Goal: Transaction & Acquisition: Purchase product/service

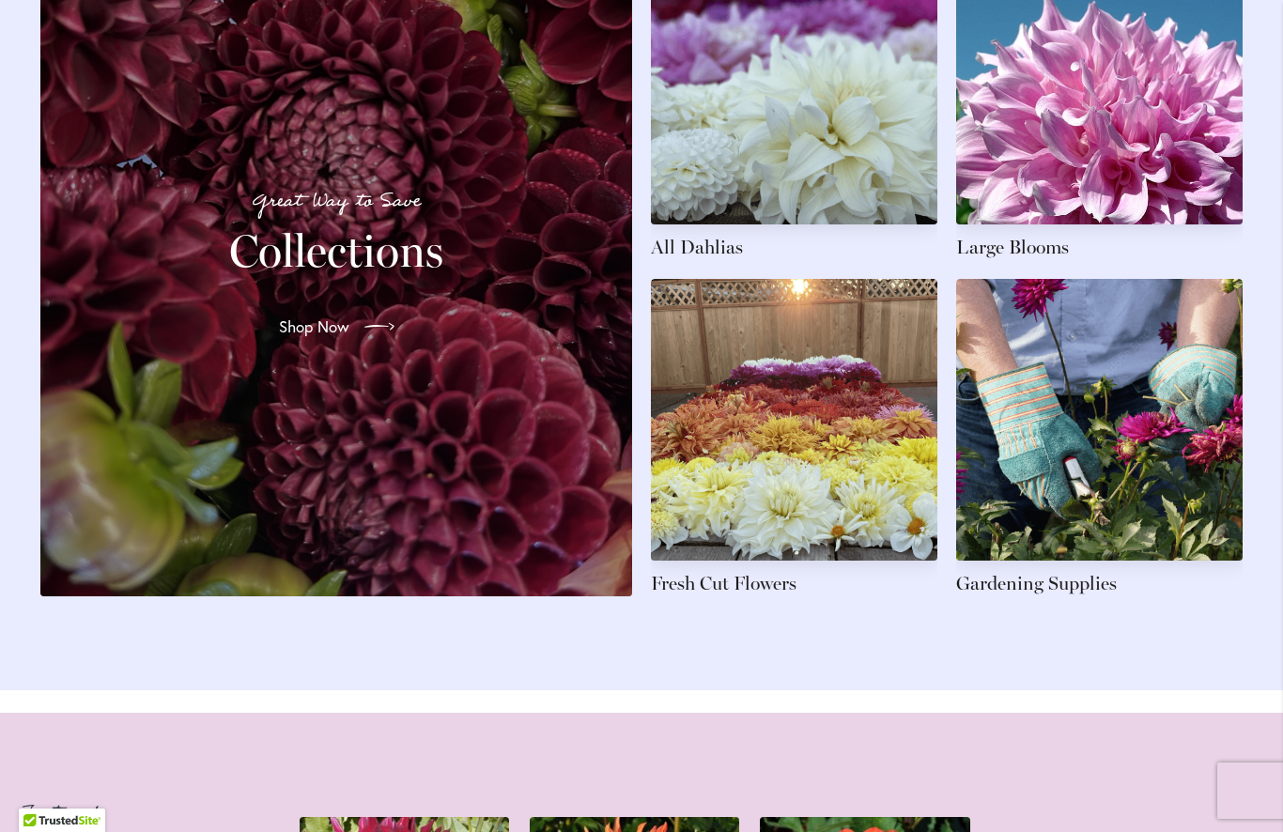
scroll to position [2934, 0]
click at [1097, 189] on link at bounding box center [1099, 100] width 286 height 317
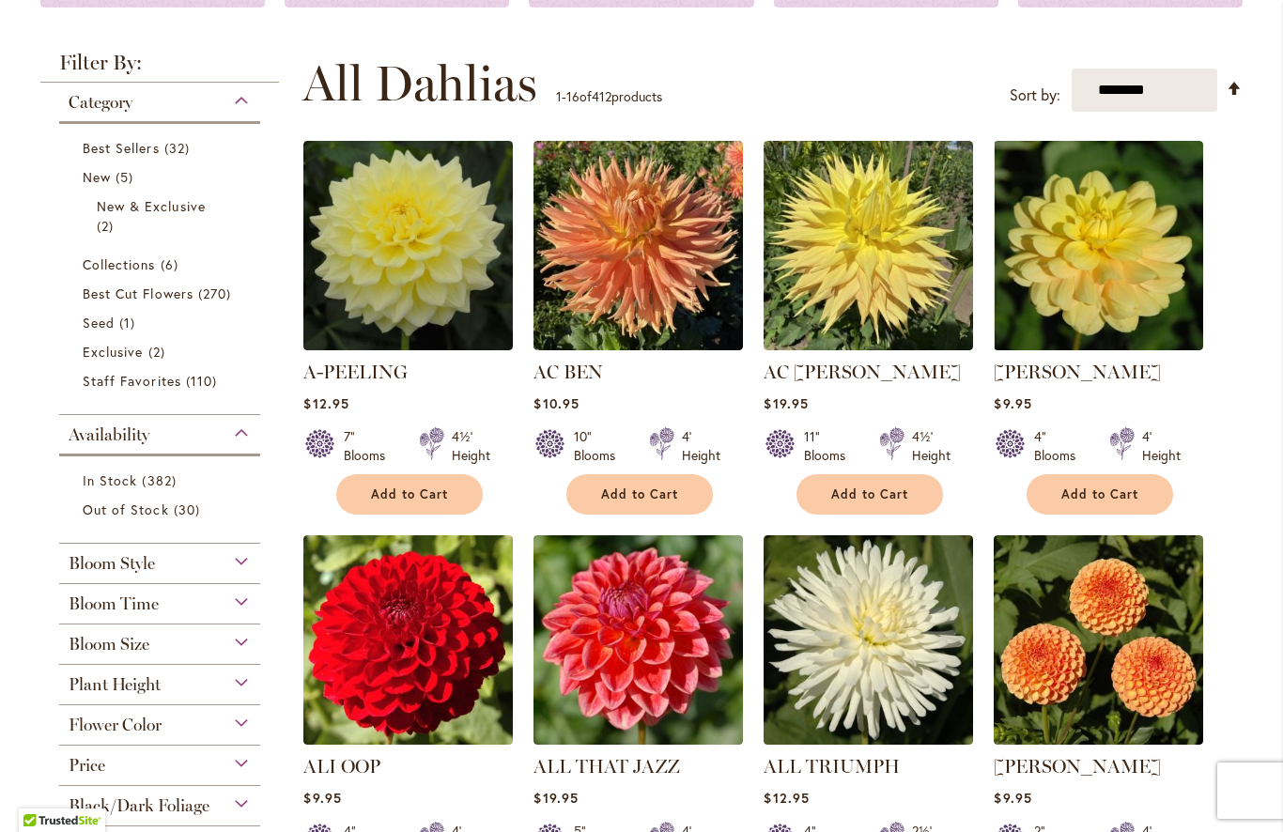
scroll to position [331, 0]
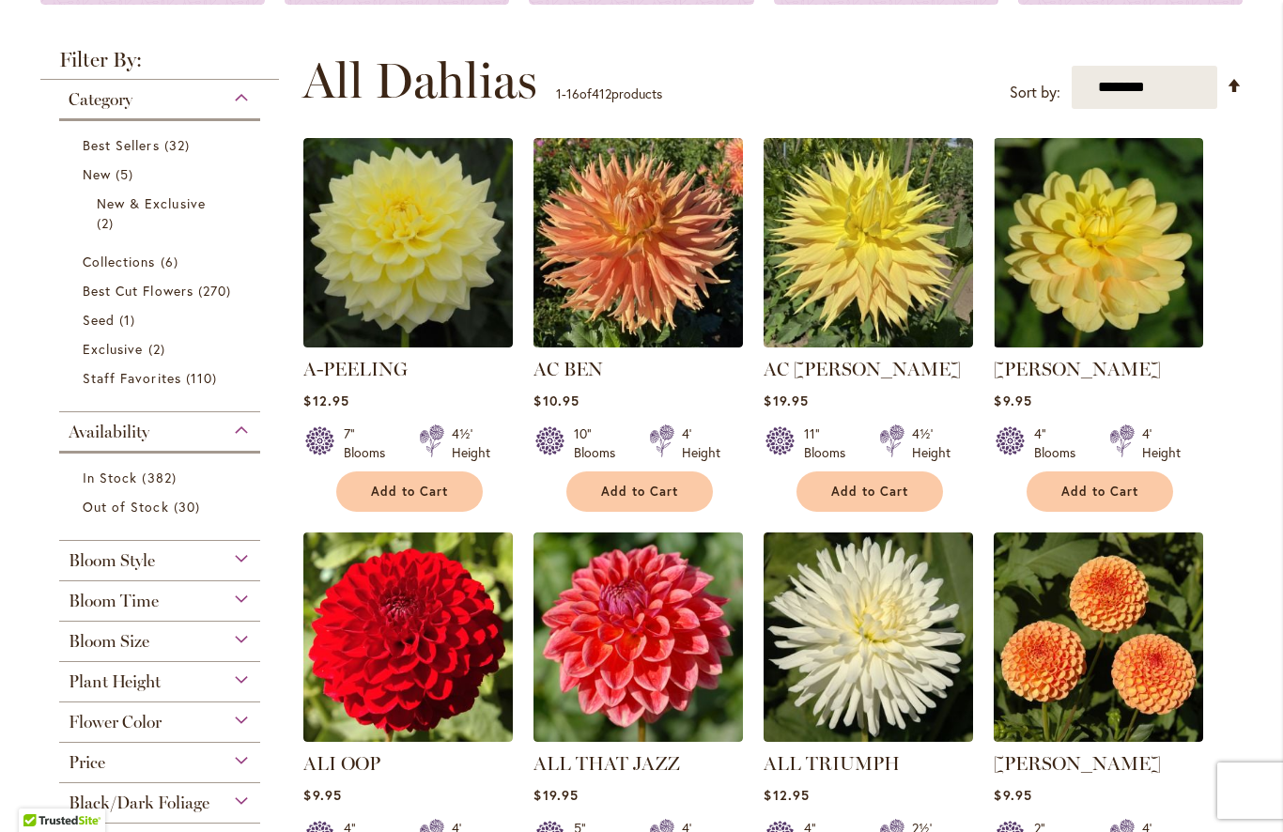
click at [252, 652] on div "Bloom Size" at bounding box center [159, 637] width 201 height 30
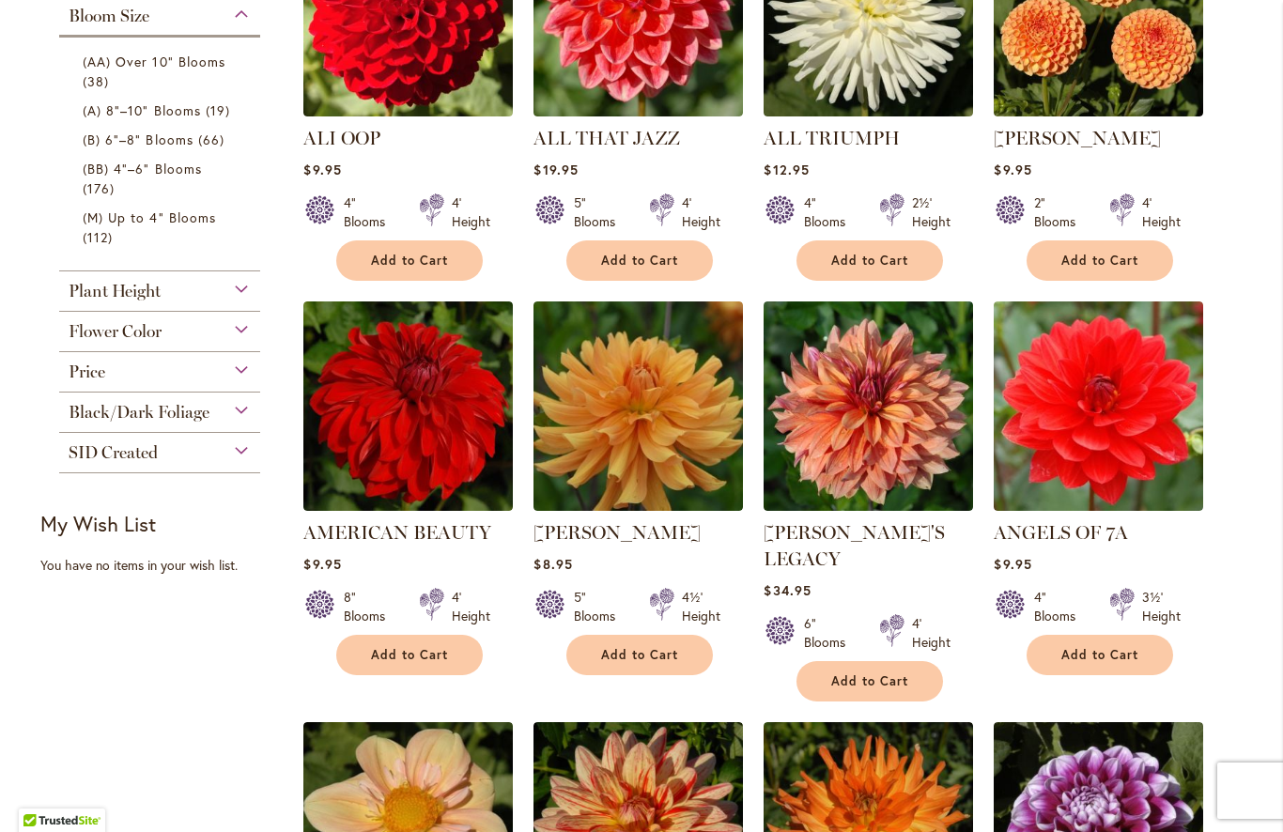
click at [211, 70] on span "(AA) Over 10" Blooms" at bounding box center [154, 62] width 143 height 18
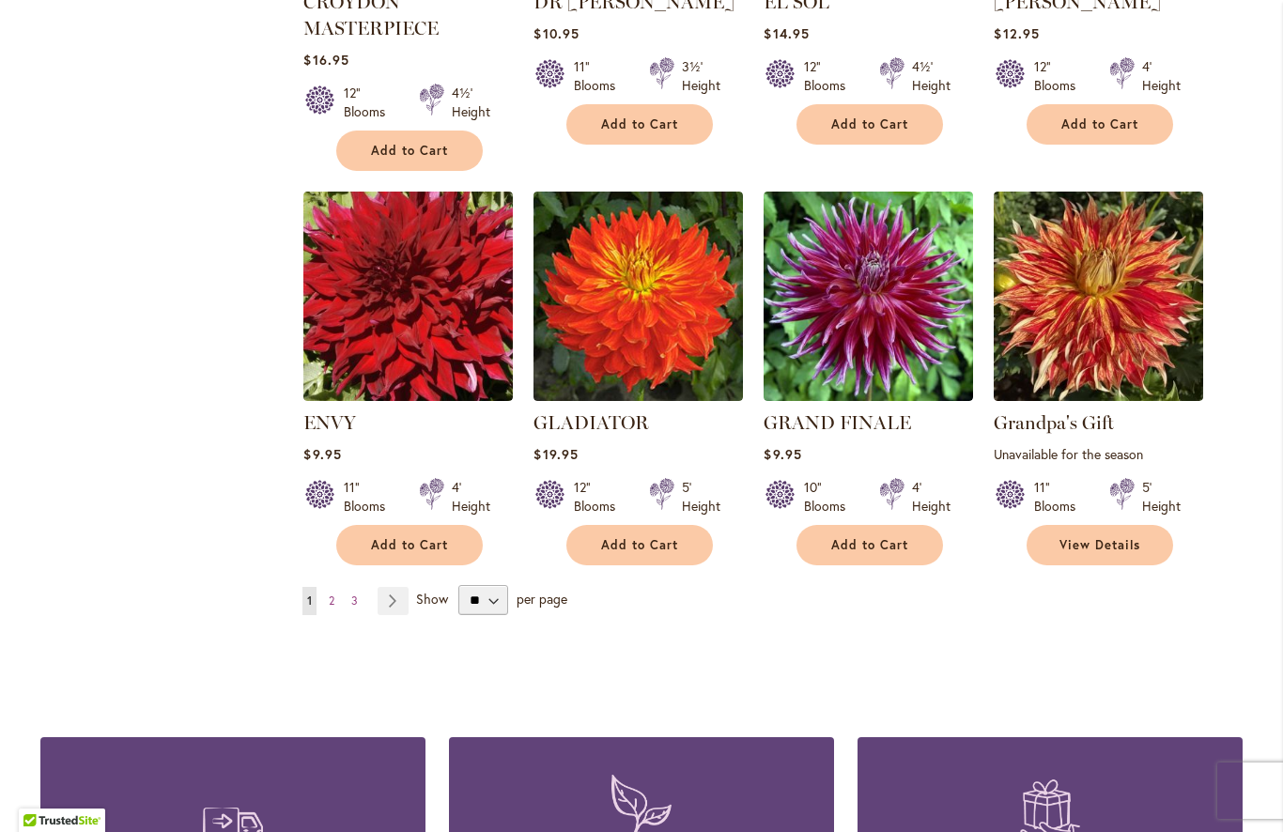
scroll to position [1496, 0]
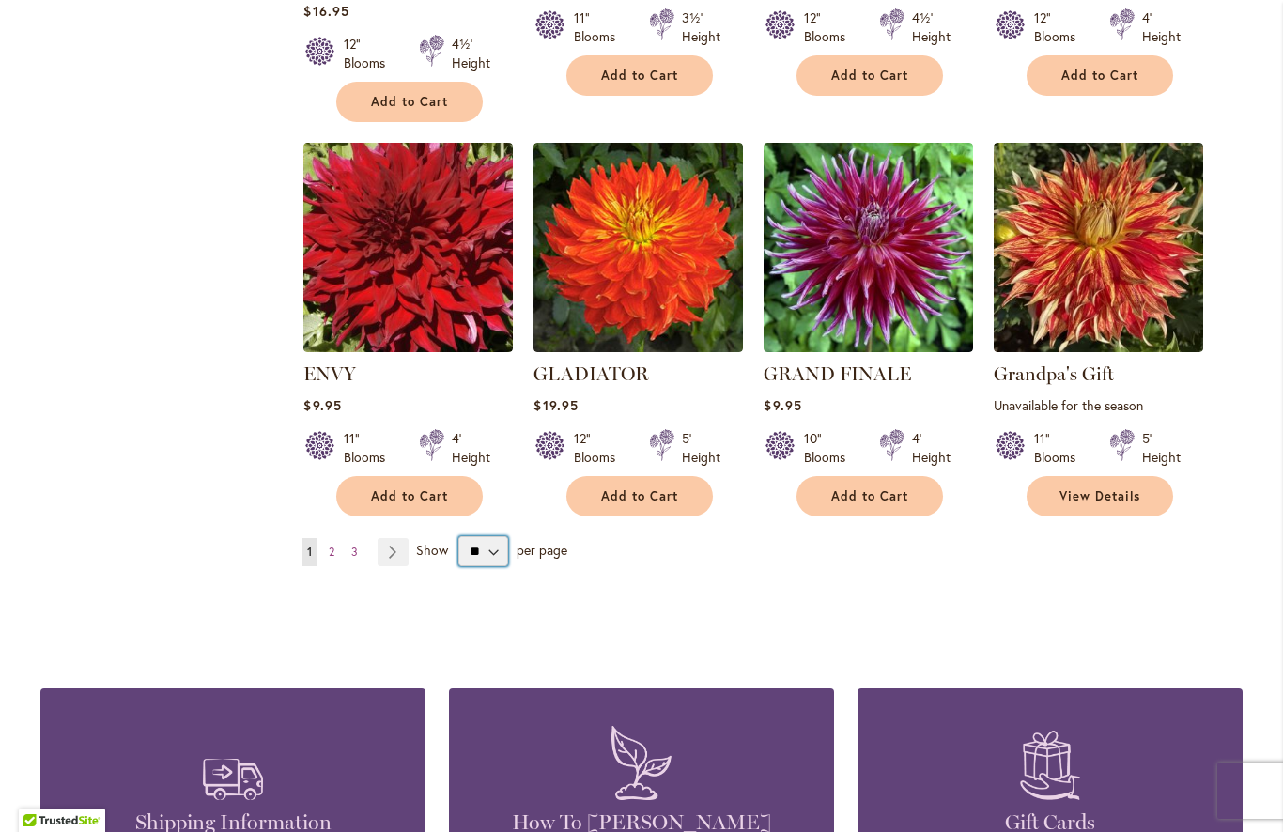
click at [500, 553] on select "** ** ** **" at bounding box center [483, 551] width 50 height 30
select select "**"
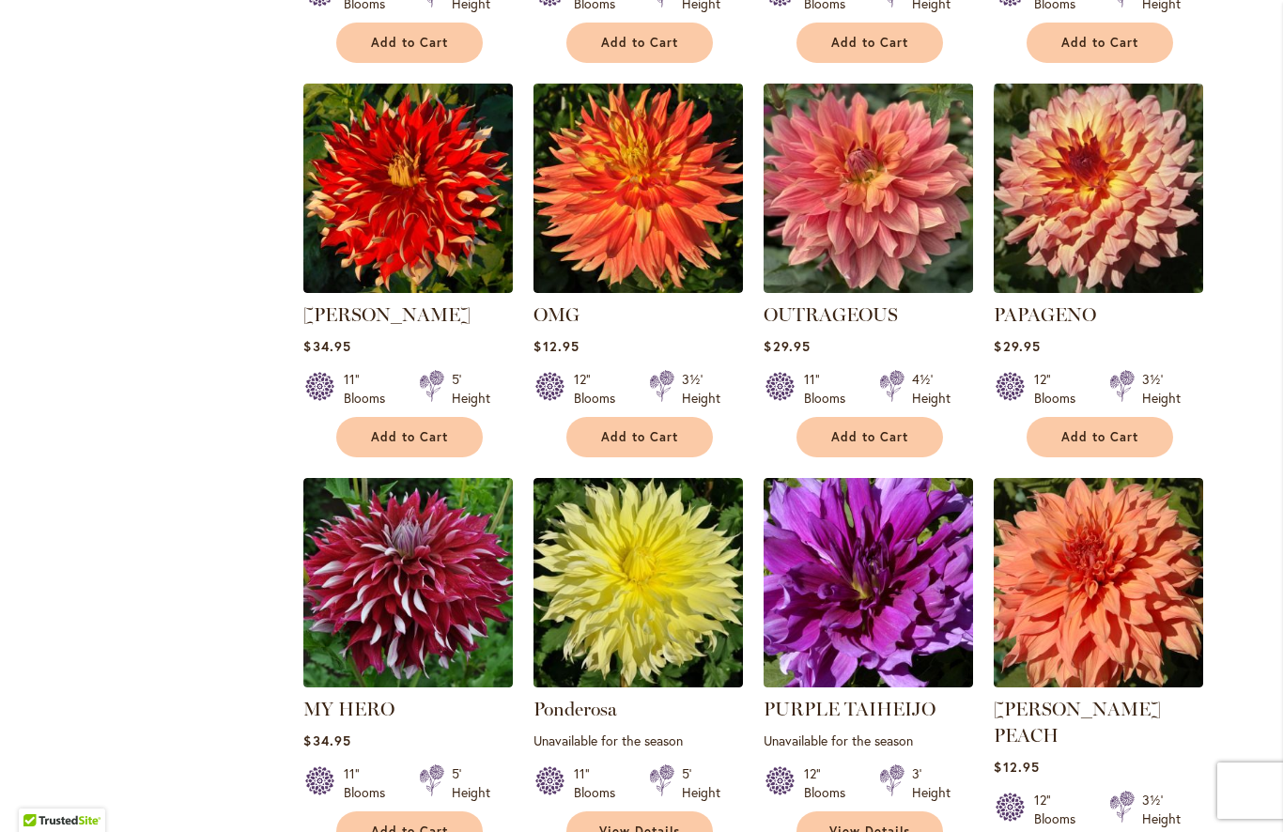
scroll to position [2740, 0]
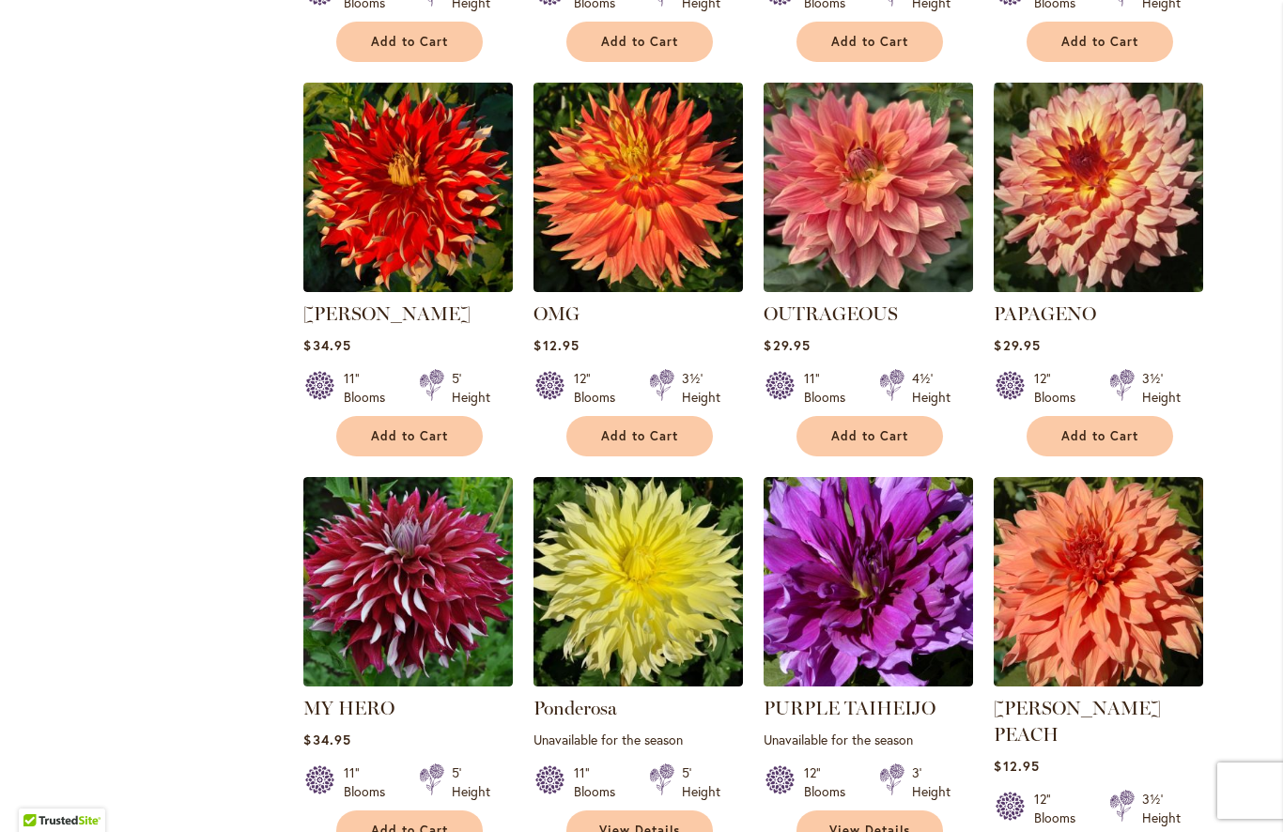
click at [1164, 228] on img at bounding box center [1098, 187] width 209 height 209
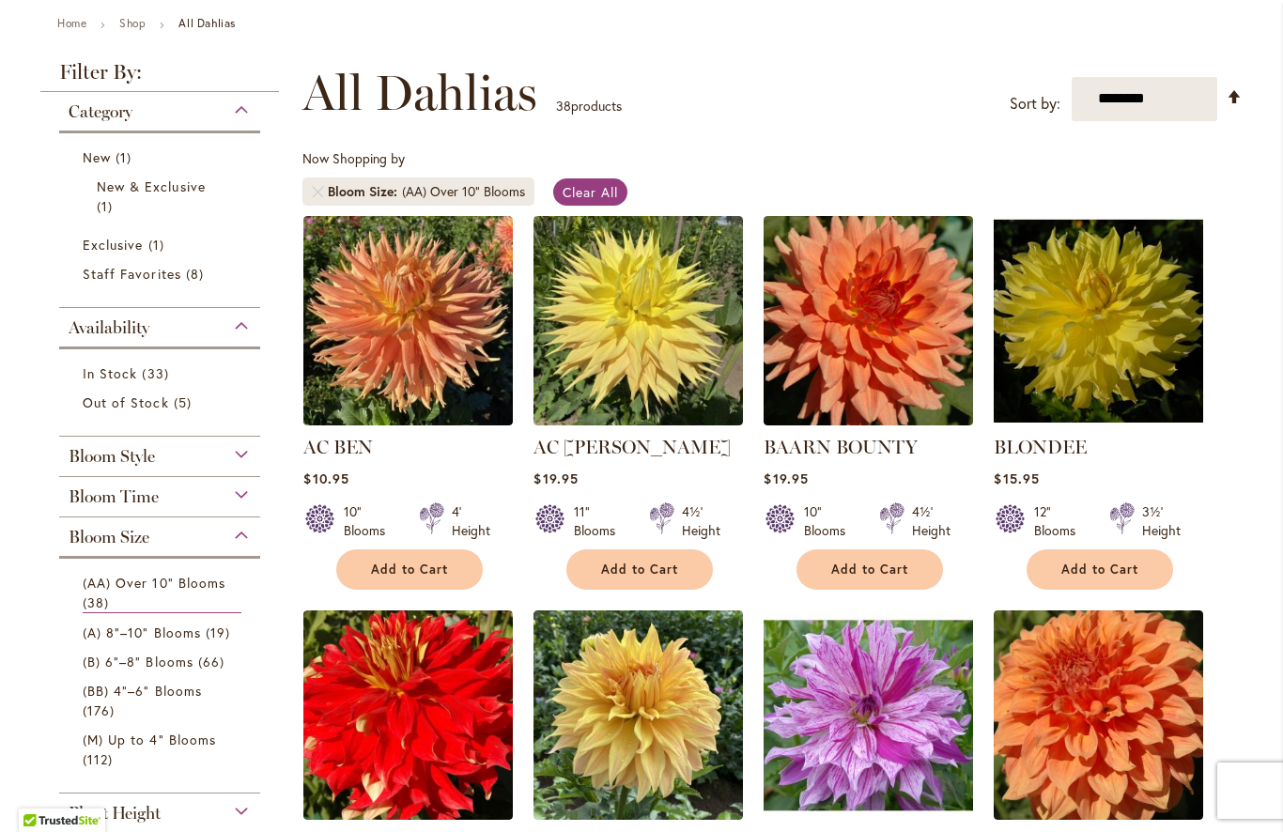
scroll to position [215, 0]
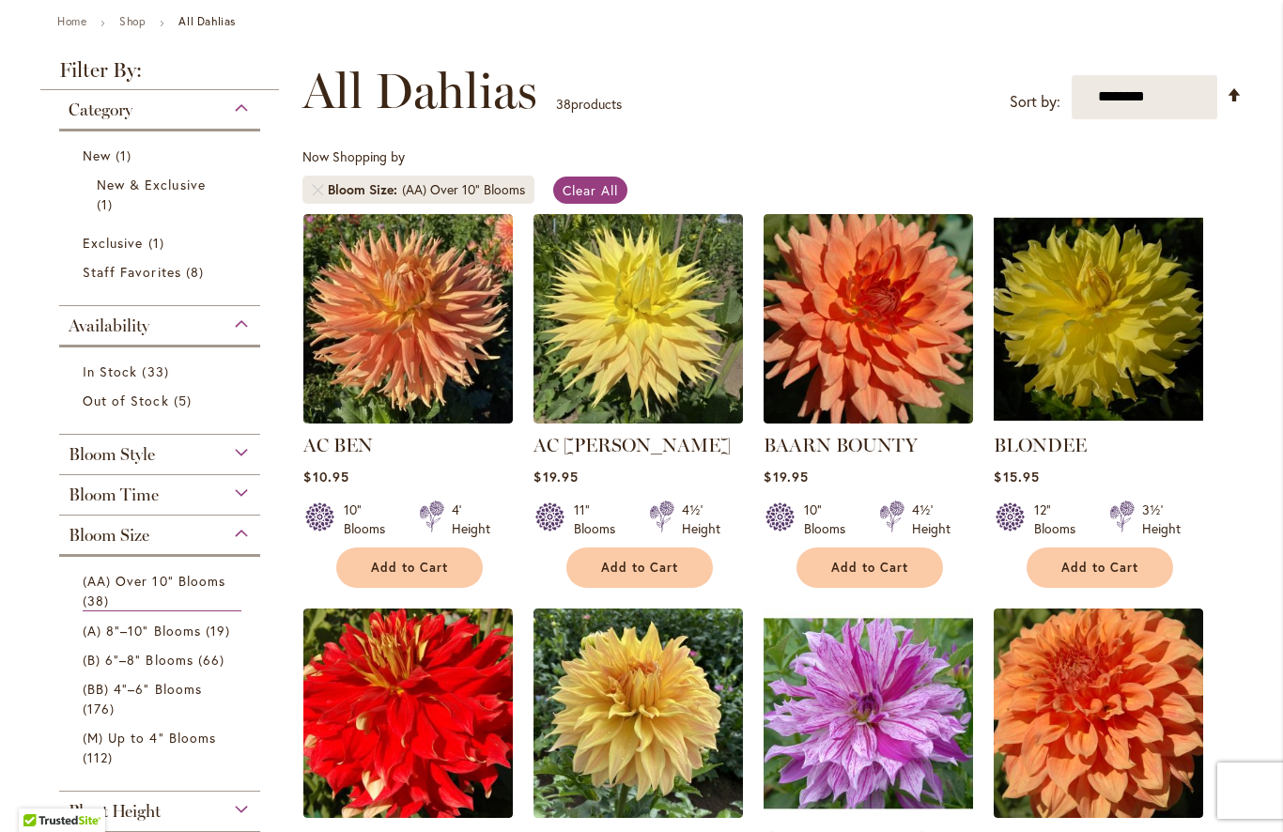
click at [194, 640] on span "(A) 8"–10" Blooms" at bounding box center [142, 631] width 118 height 18
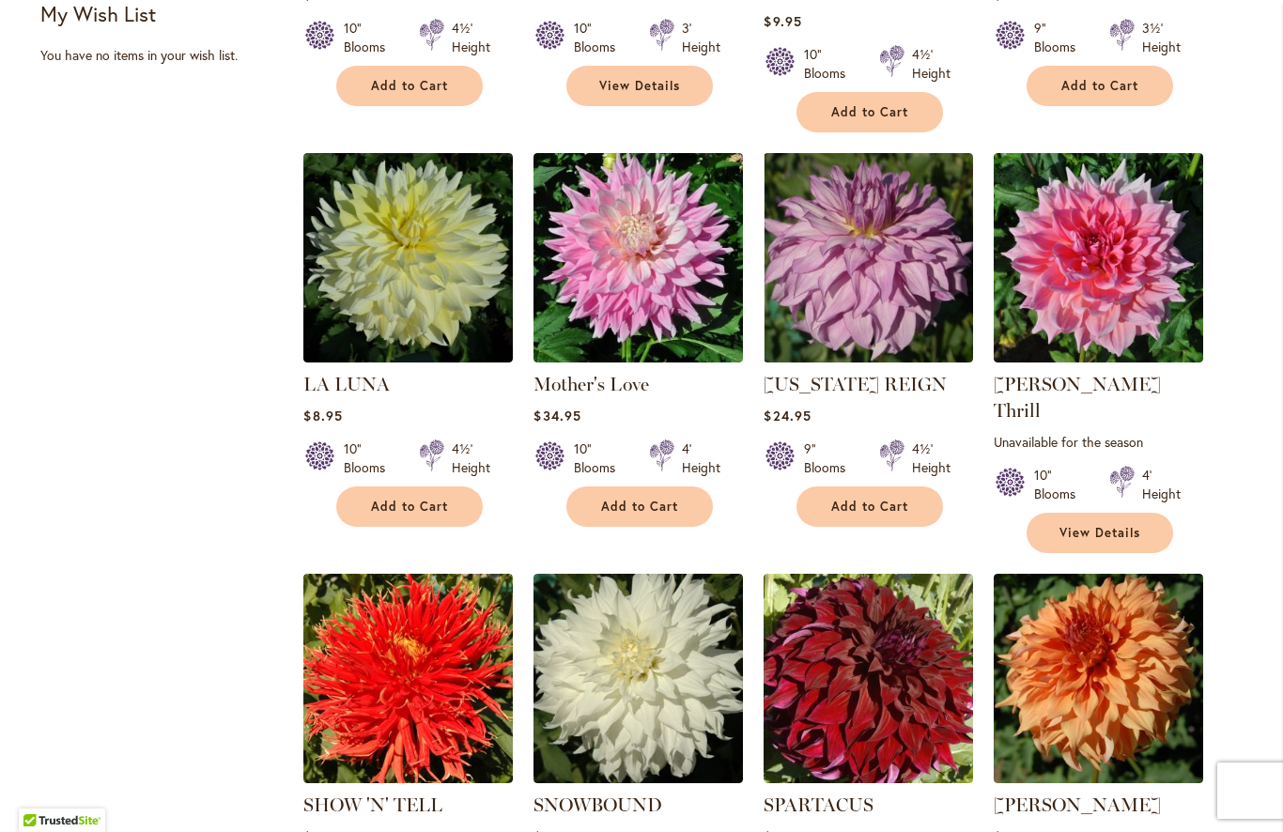
scroll to position [1079, 0]
